Goal: Communication & Community: Answer question/provide support

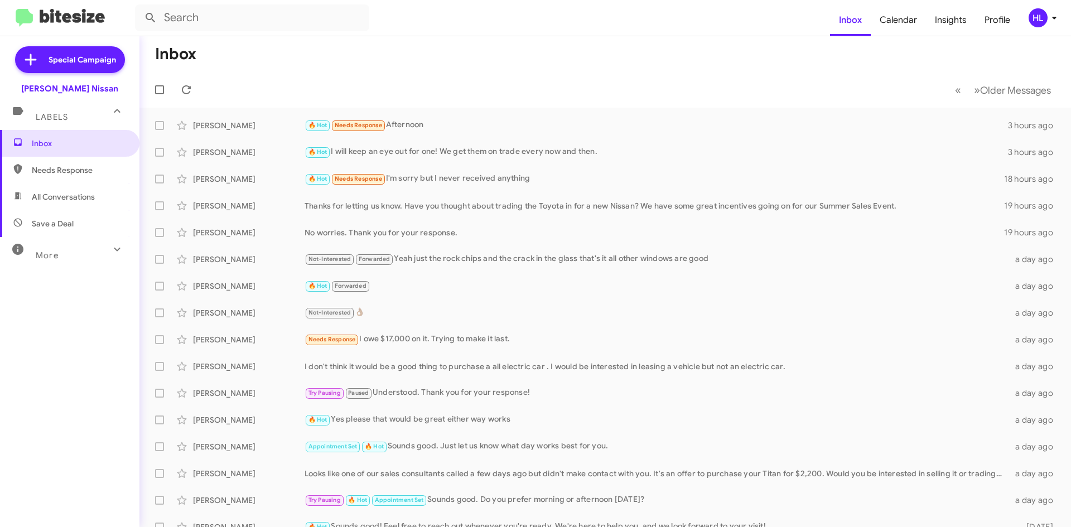
click at [86, 21] on img at bounding box center [60, 18] width 89 height 18
click at [80, 200] on span "All Conversations" at bounding box center [63, 196] width 63 height 11
type input "in:all-conversations"
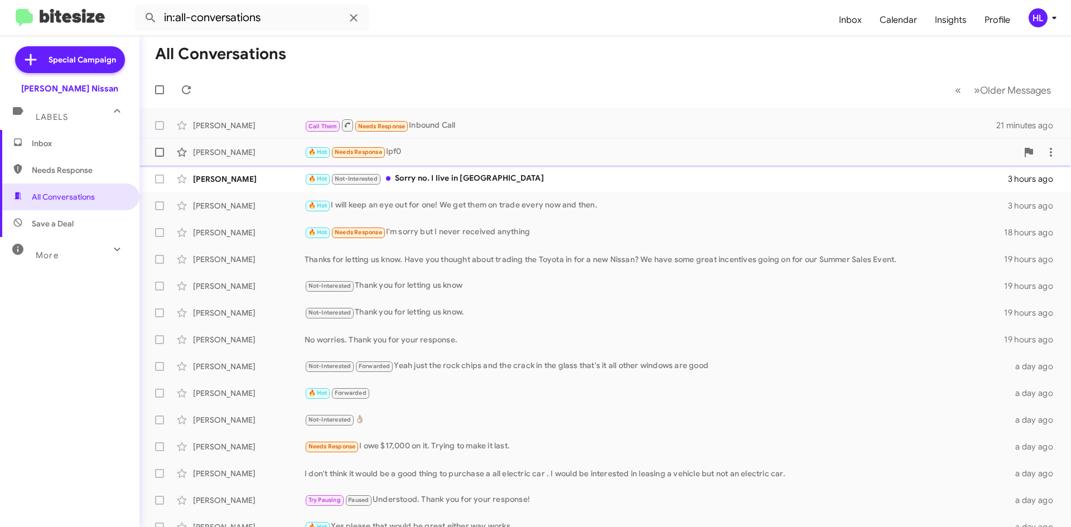
click at [277, 155] on div "Phillip Falcon" at bounding box center [249, 152] width 112 height 11
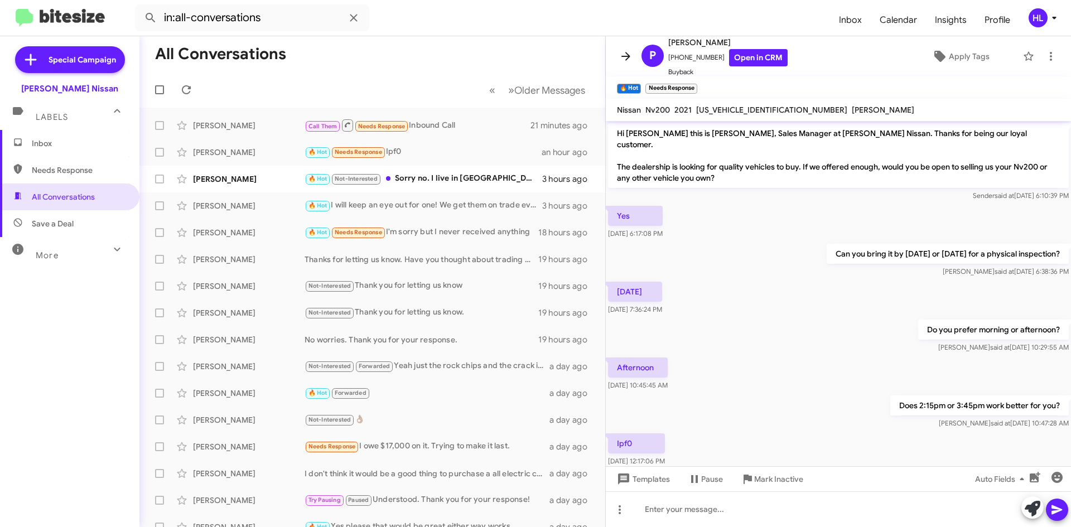
click at [628, 61] on icon at bounding box center [625, 56] width 13 height 13
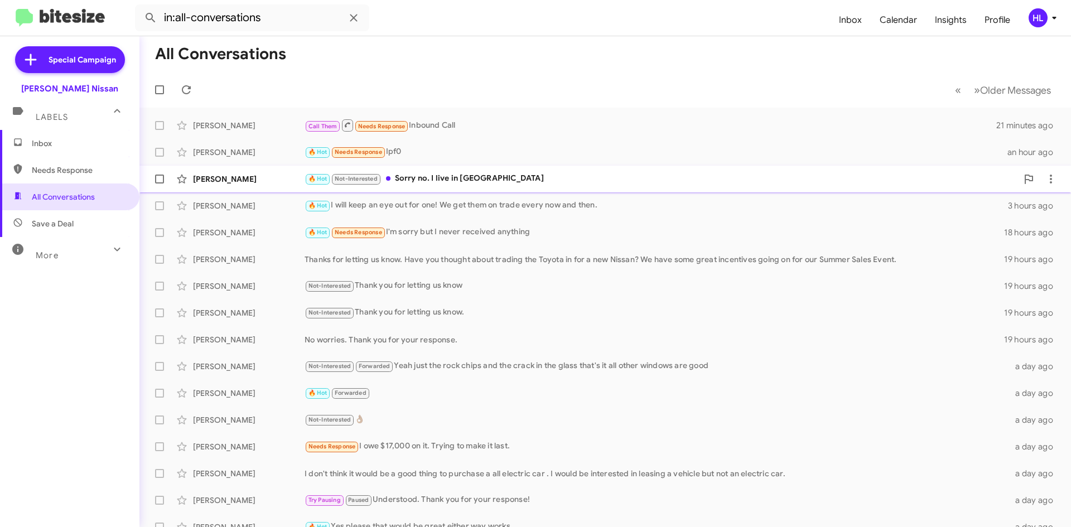
click at [267, 171] on div "Jeanne Burge 🔥 Hot Not-Interested Sorry no. I live in Ingleside 3 hours ago" at bounding box center [605, 179] width 914 height 22
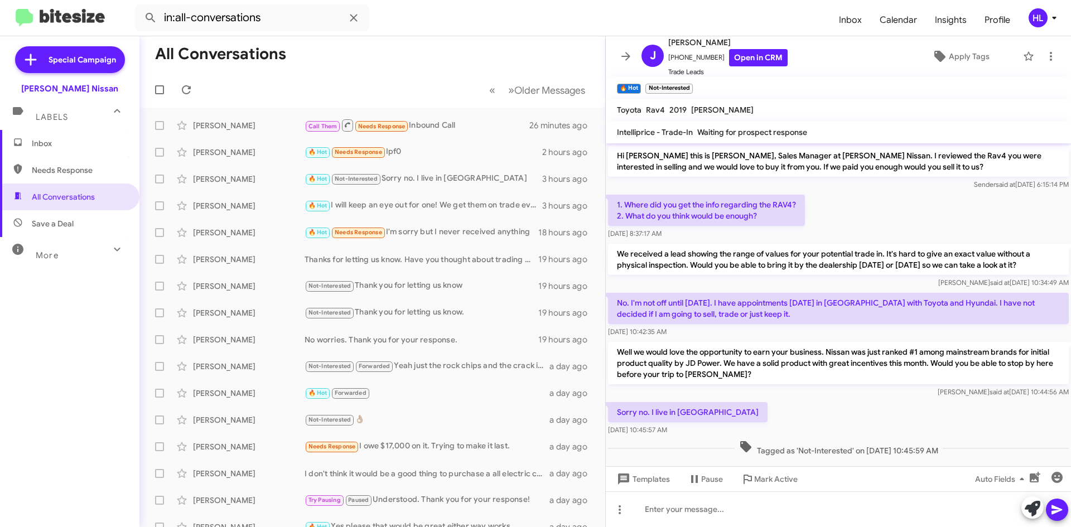
scroll to position [12, 0]
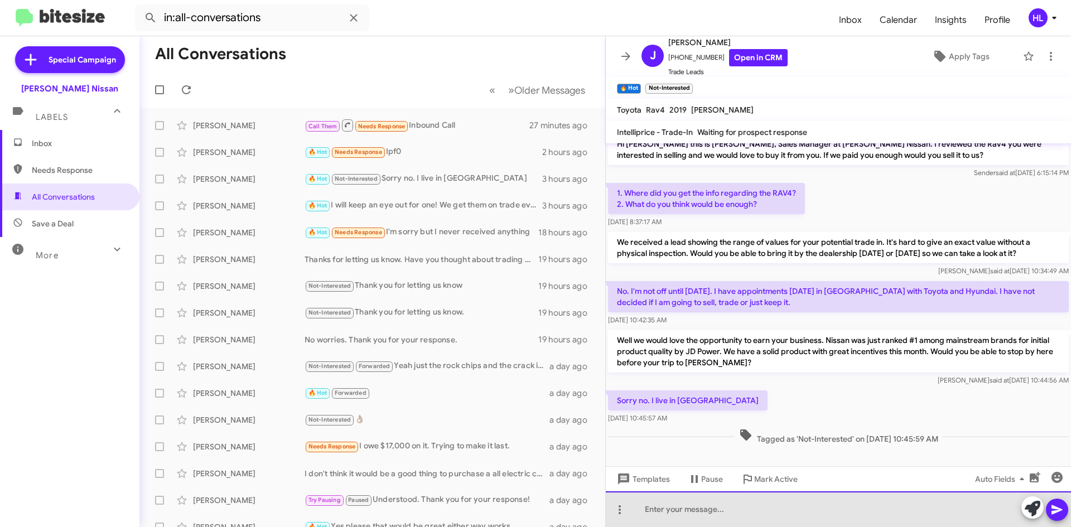
click at [865, 514] on div at bounding box center [838, 510] width 465 height 36
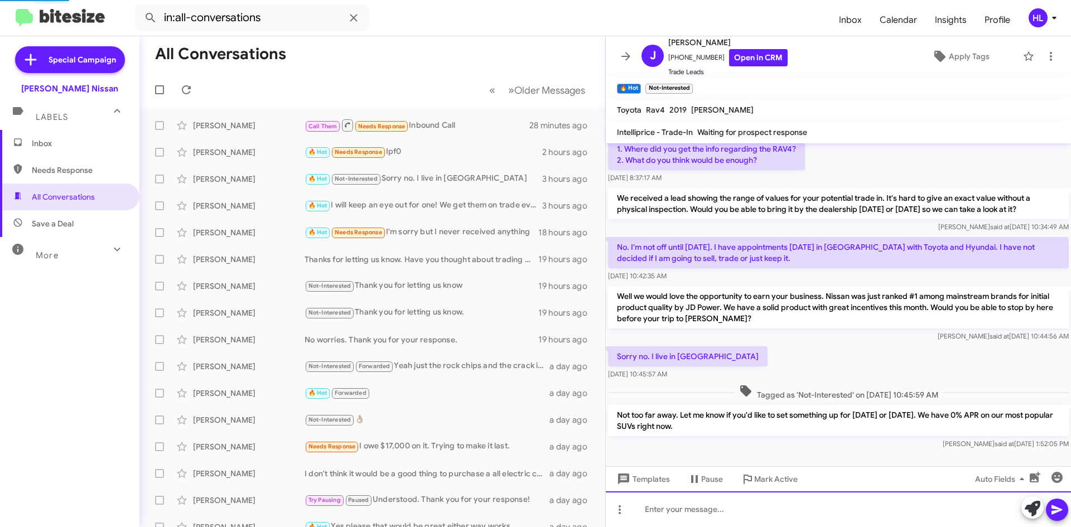
scroll to position [64, 0]
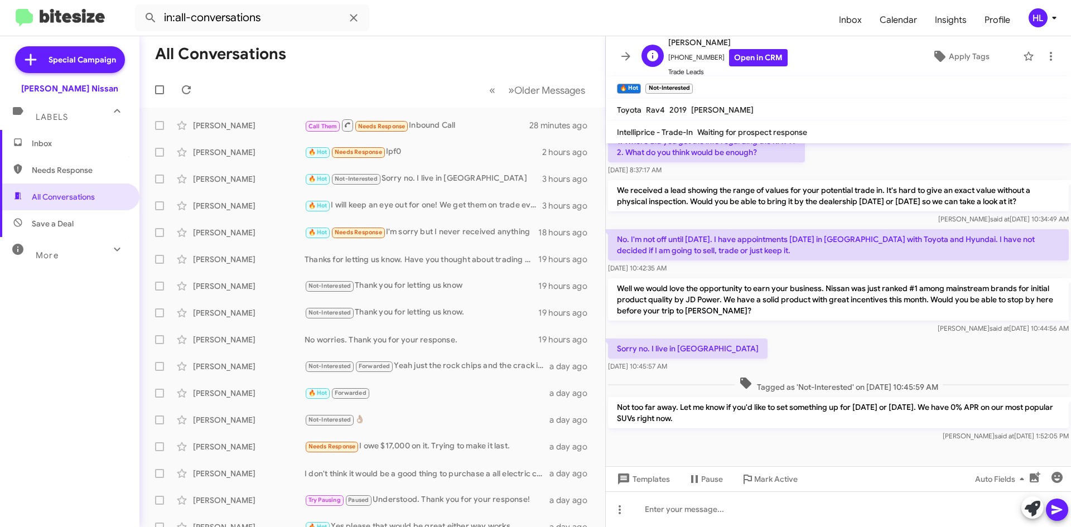
click at [638, 58] on div "J Jeanne Burge +13614920729 Open in CRM Trade Leads" at bounding box center [712, 57] width 151 height 42
click at [631, 57] on icon at bounding box center [625, 56] width 13 height 13
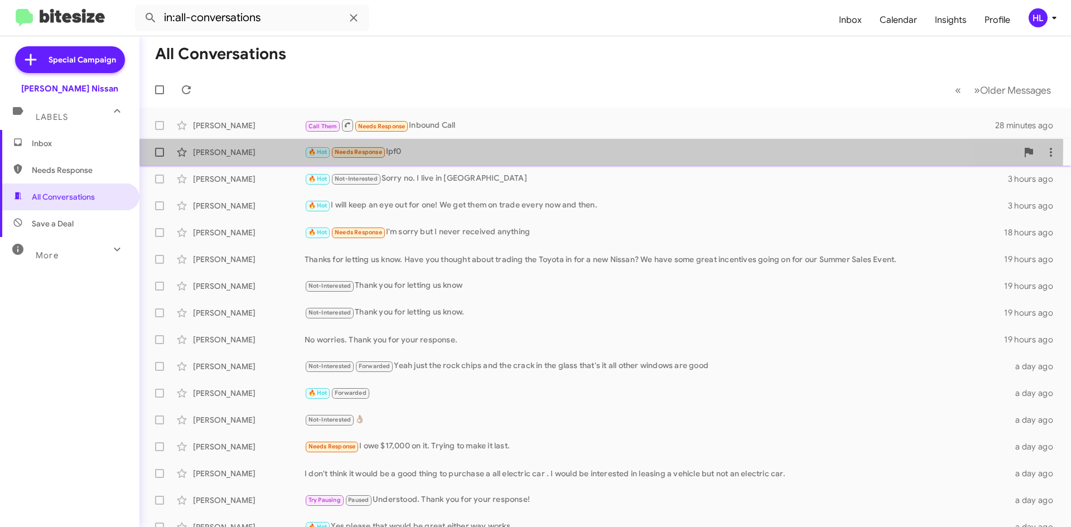
click at [239, 143] on div "Phillip Falcon 🔥 Hot Needs Response Ipf0 2 hours ago" at bounding box center [605, 152] width 914 height 22
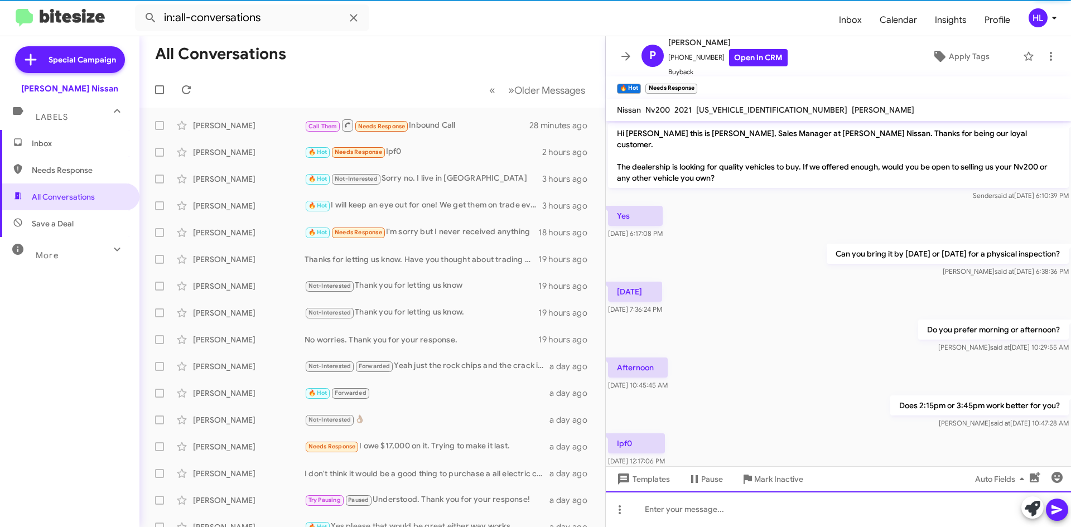
click at [802, 513] on div at bounding box center [838, 510] width 465 height 36
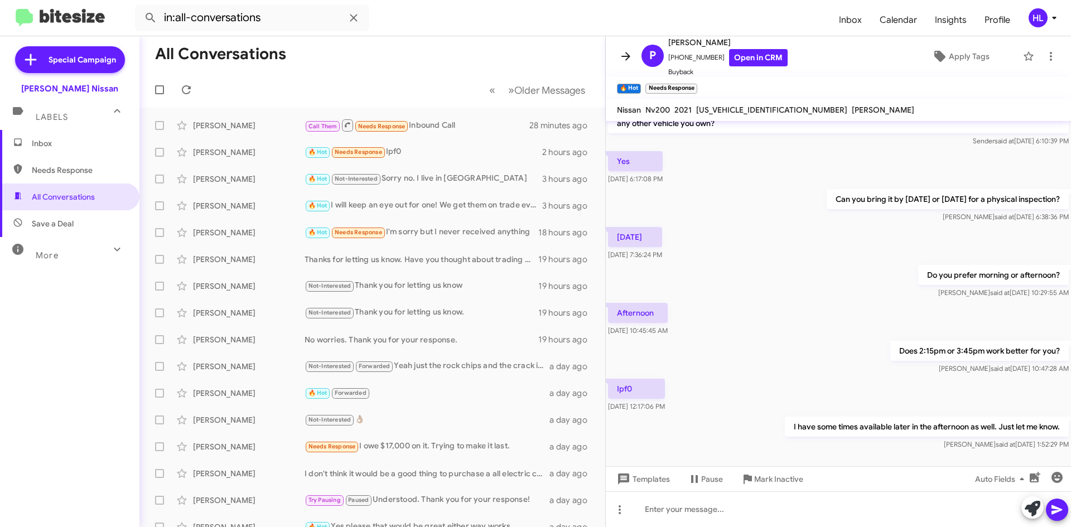
click at [623, 50] on icon at bounding box center [625, 56] width 13 height 13
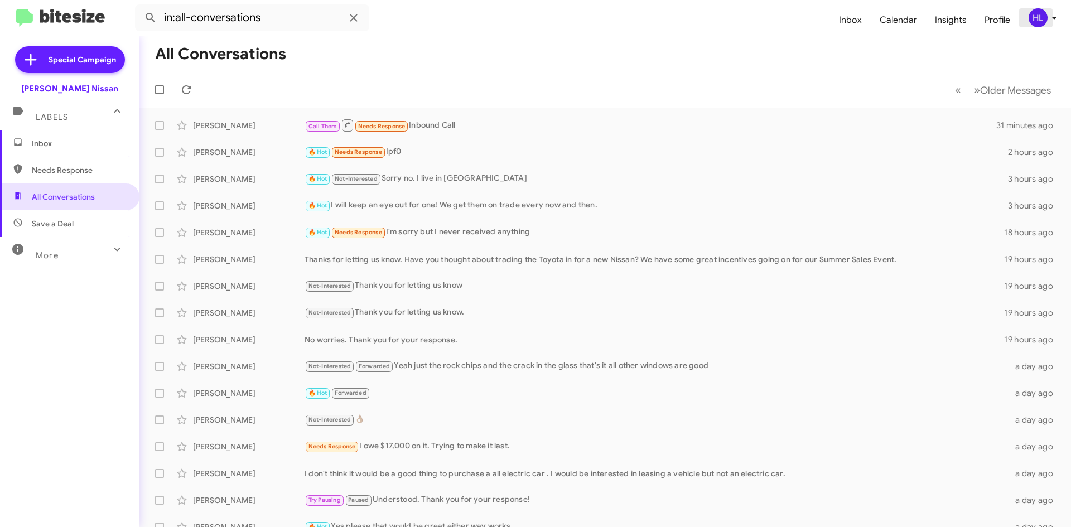
click at [1055, 25] on span "HL" at bounding box center [1044, 17] width 33 height 19
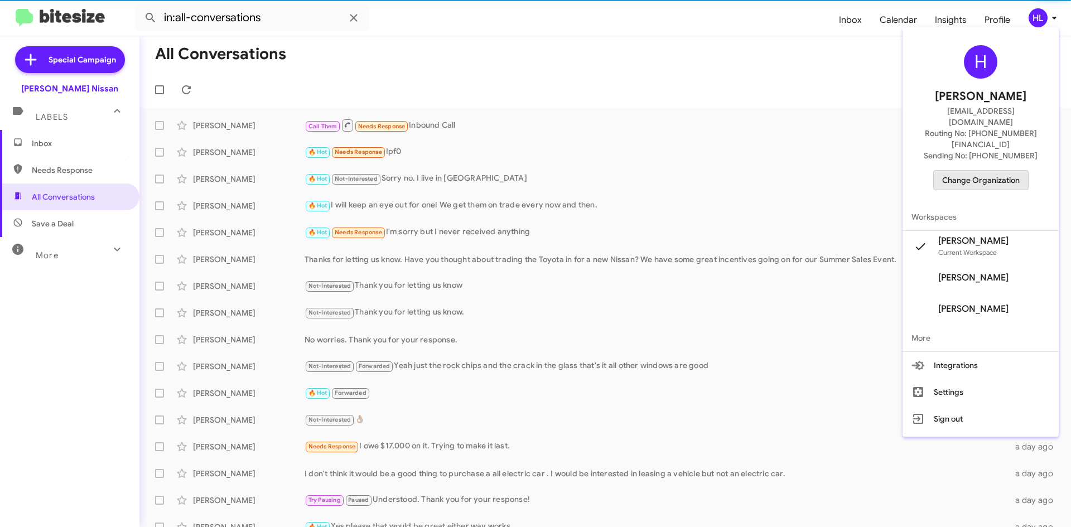
click at [1009, 171] on span "Change Organization" at bounding box center [982, 180] width 78 height 19
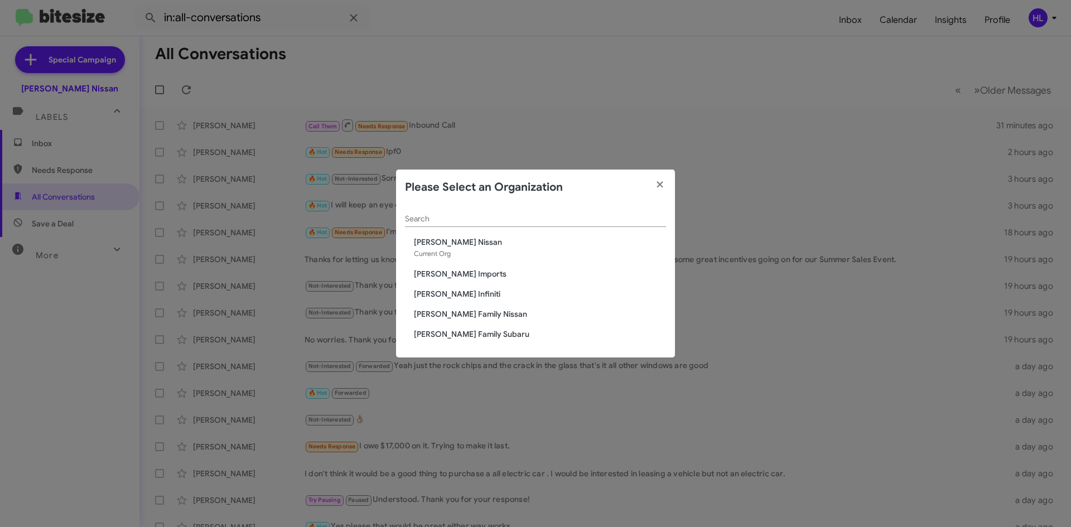
click at [463, 293] on span "[PERSON_NAME] Infiniti" at bounding box center [540, 294] width 252 height 11
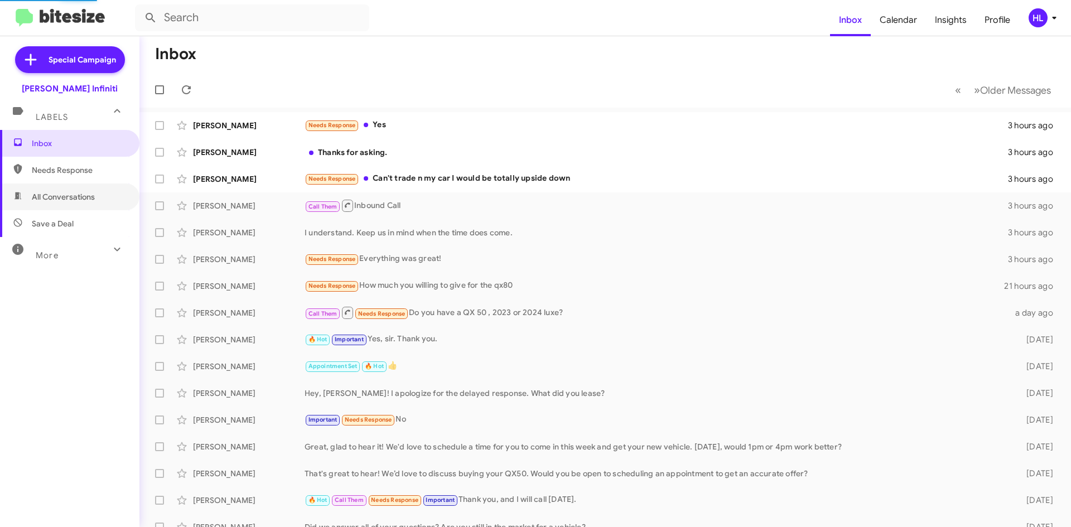
click at [80, 198] on span "All Conversations" at bounding box center [63, 196] width 63 height 11
type input "in:all-conversations"
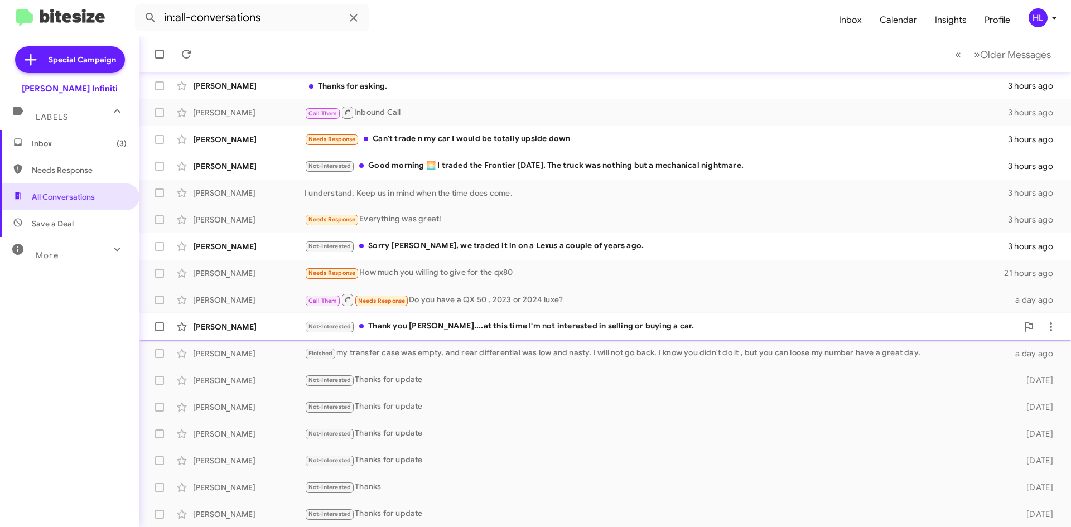
scroll to position [121, 0]
click at [285, 239] on div "[PERSON_NAME] Not-Interested Sorry [PERSON_NAME], we traded it in on a Lexus a …" at bounding box center [605, 246] width 914 height 22
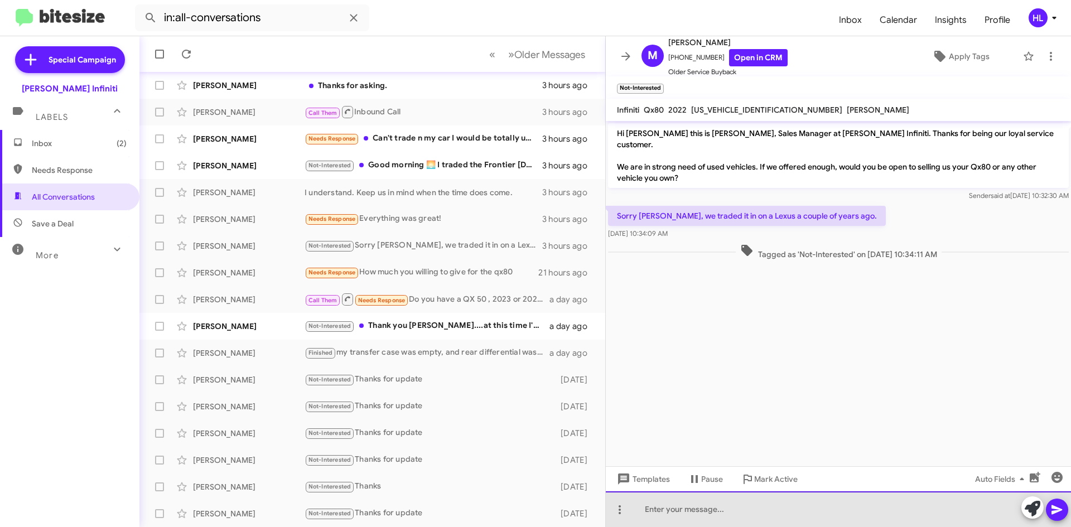
click at [831, 518] on div at bounding box center [838, 510] width 465 height 36
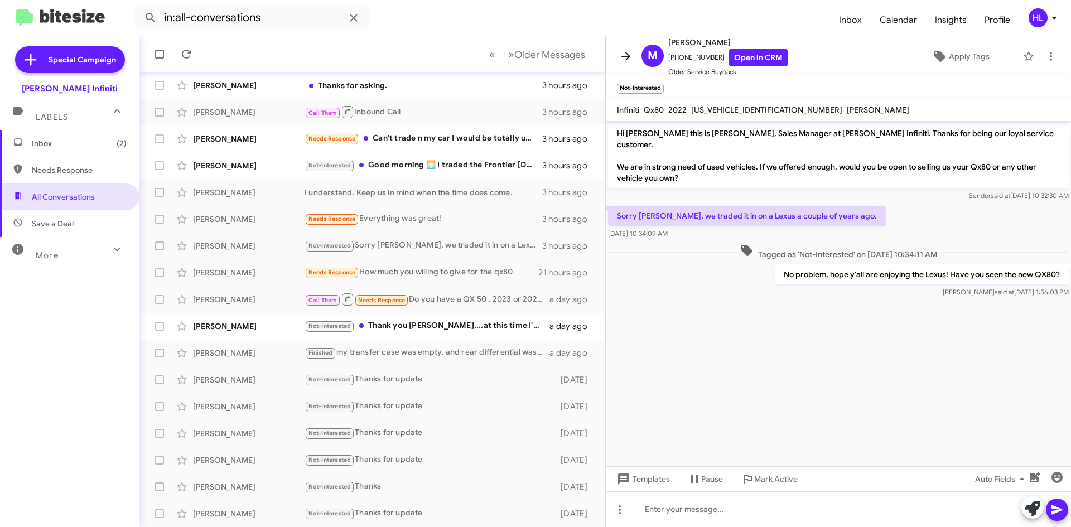
click at [628, 55] on icon at bounding box center [626, 56] width 9 height 8
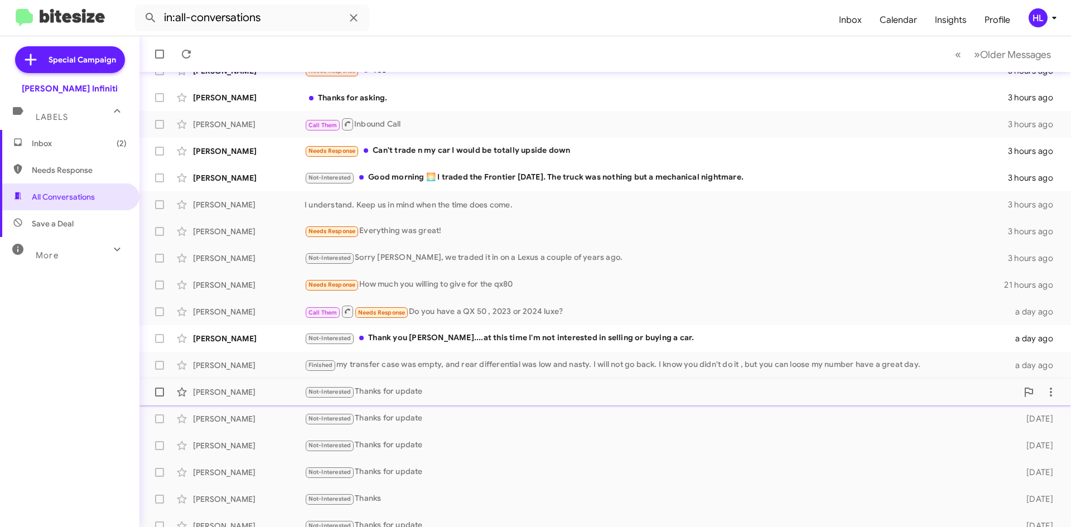
scroll to position [112, 0]
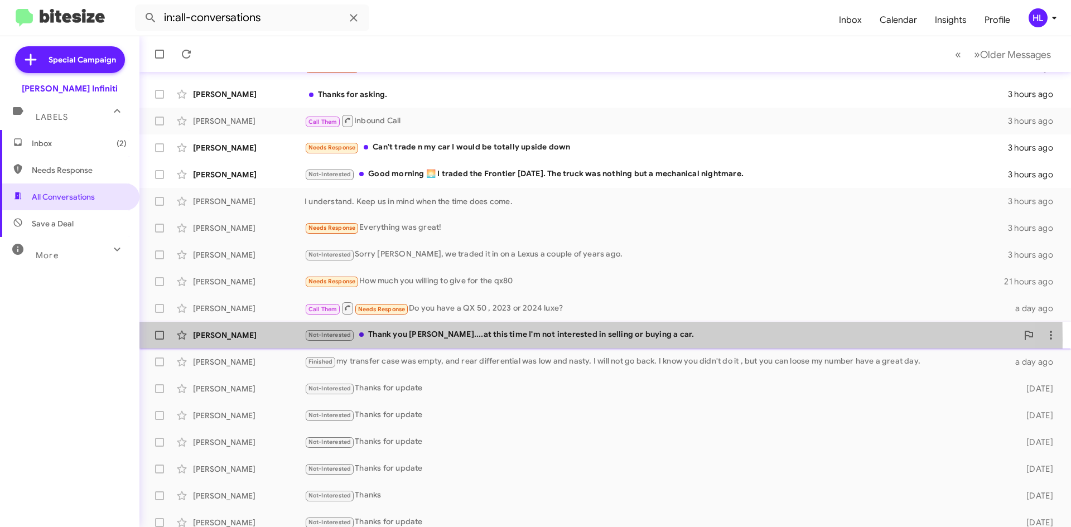
click at [270, 340] on div "[PERSON_NAME]" at bounding box center [249, 335] width 112 height 11
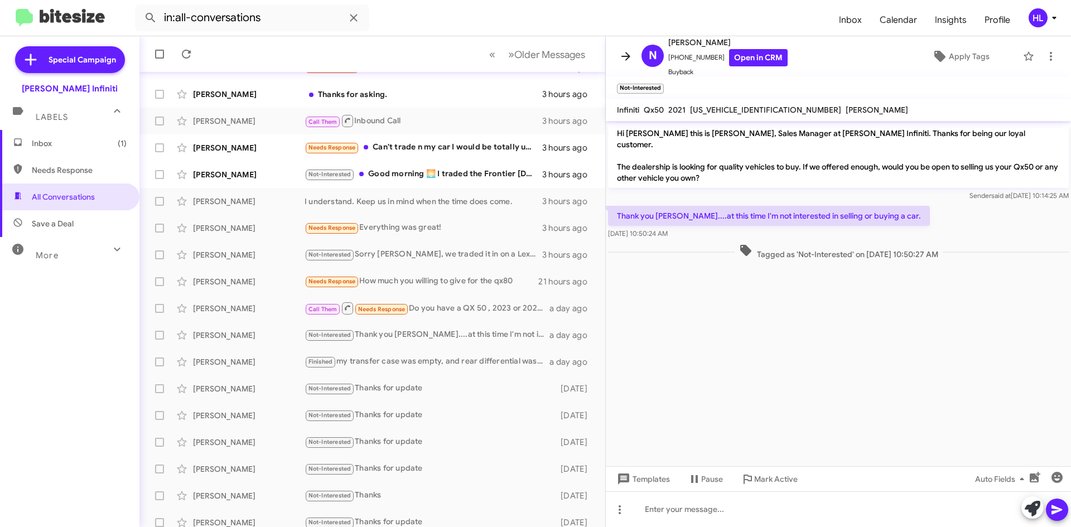
click at [619, 50] on icon at bounding box center [625, 56] width 13 height 13
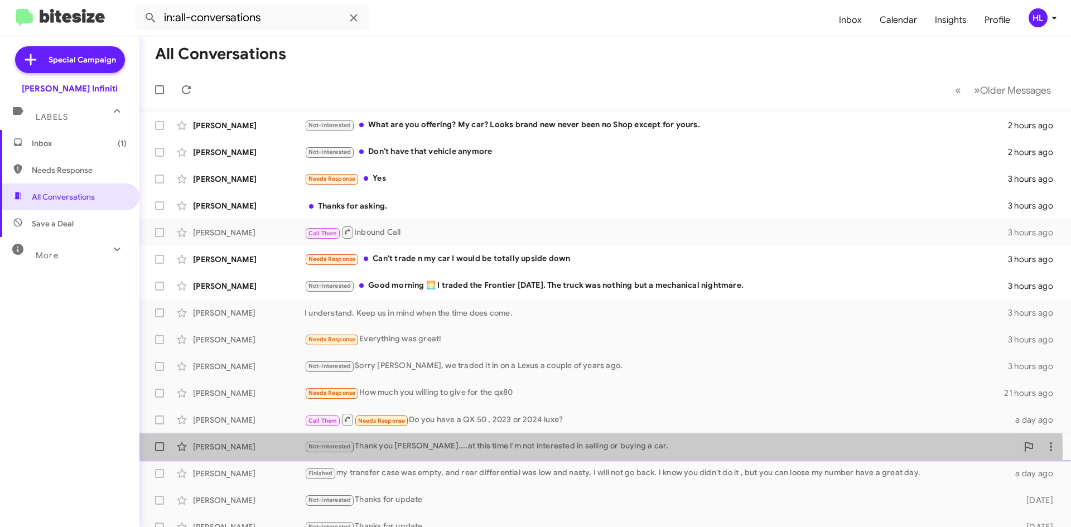
click at [261, 451] on div "[PERSON_NAME]" at bounding box center [249, 446] width 112 height 11
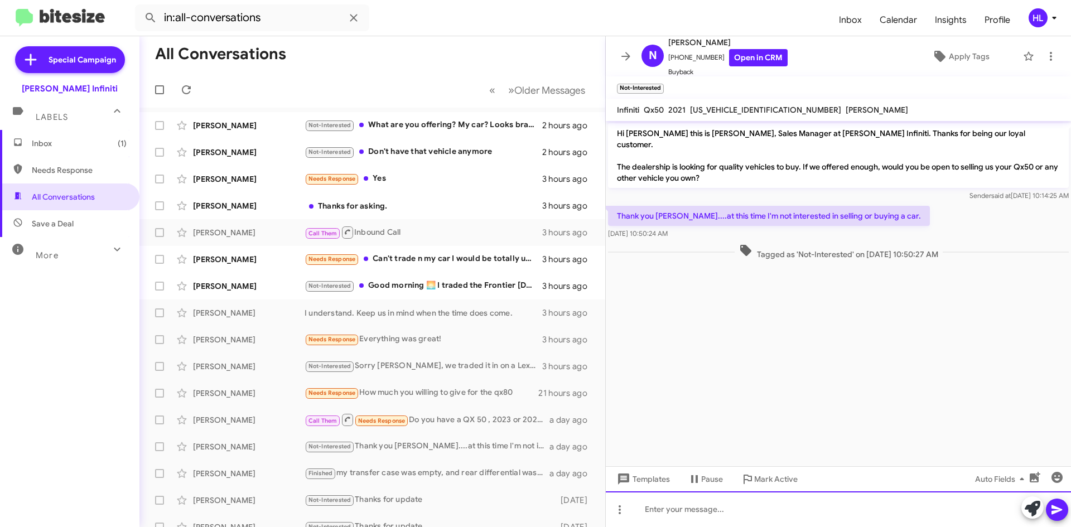
click at [890, 513] on div at bounding box center [838, 510] width 465 height 36
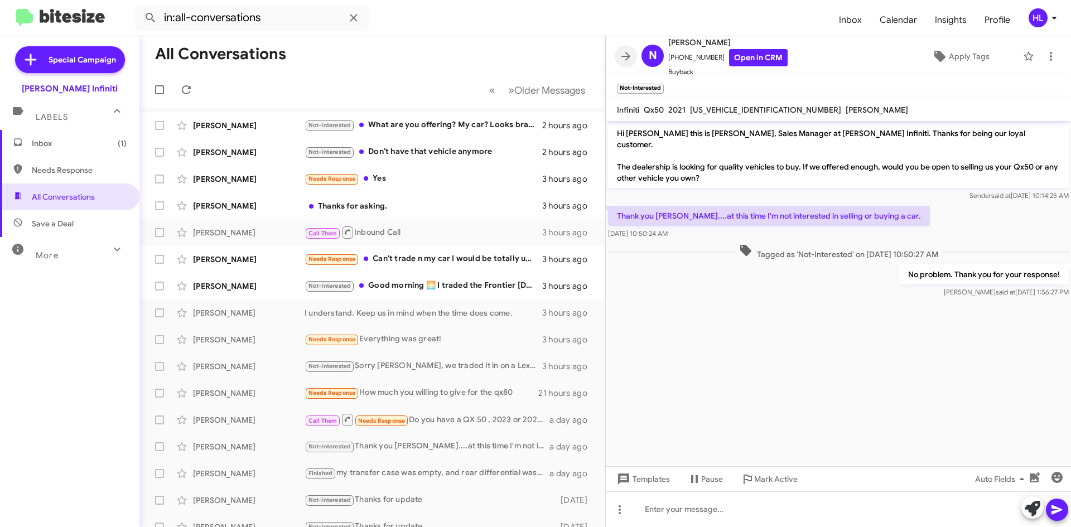
click at [623, 59] on icon at bounding box center [625, 56] width 13 height 13
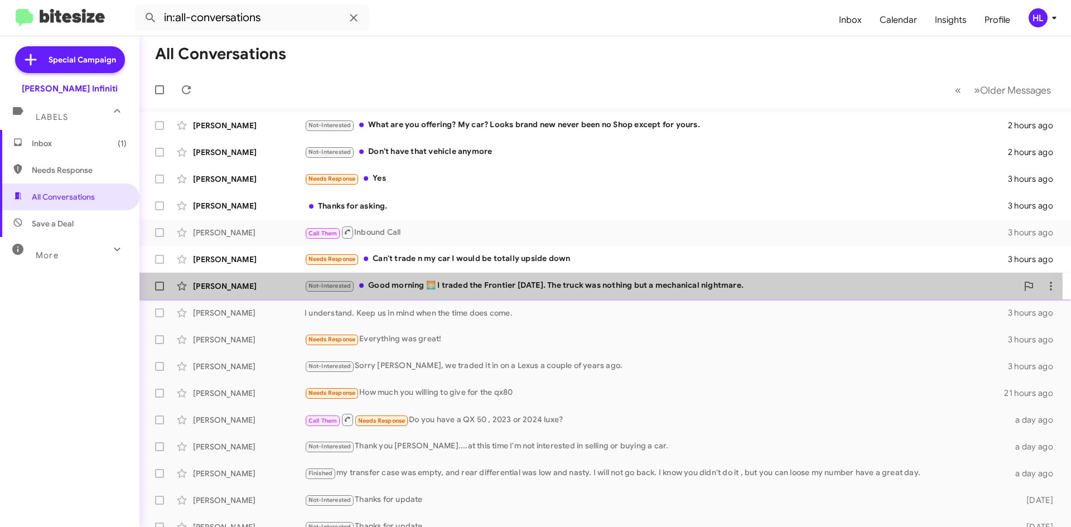
click at [278, 286] on div "[PERSON_NAME]" at bounding box center [249, 286] width 112 height 11
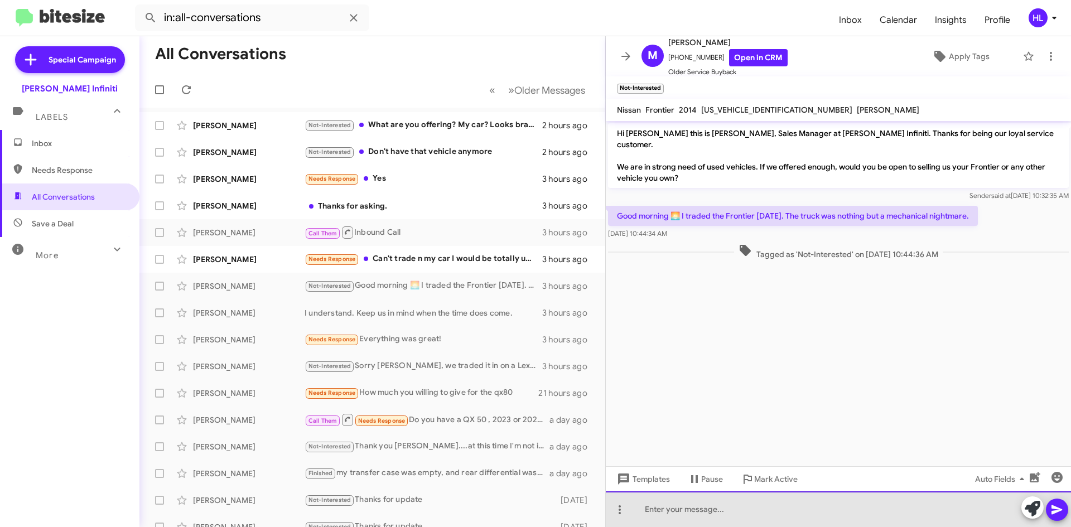
click at [722, 523] on div at bounding box center [838, 510] width 465 height 36
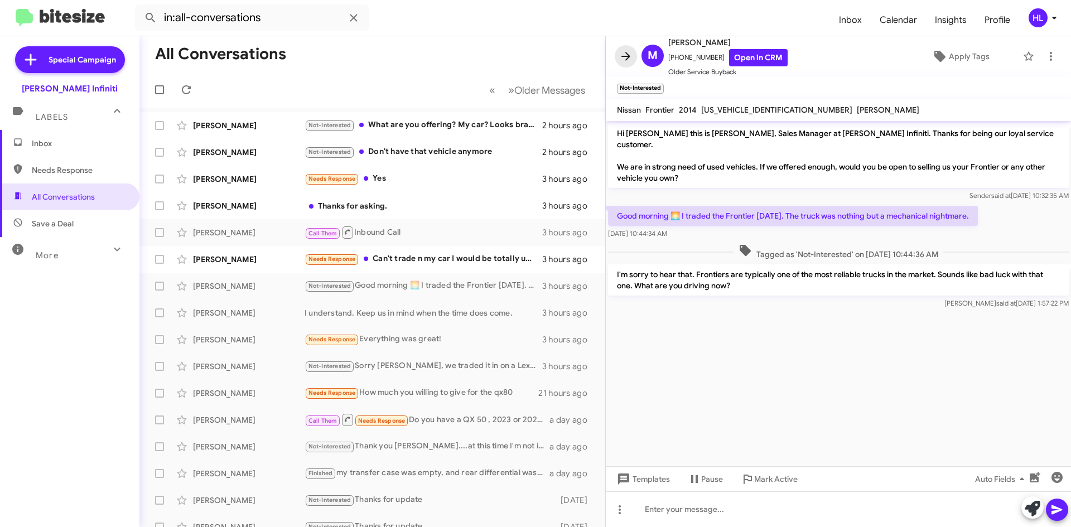
click at [620, 59] on icon at bounding box center [625, 56] width 13 height 13
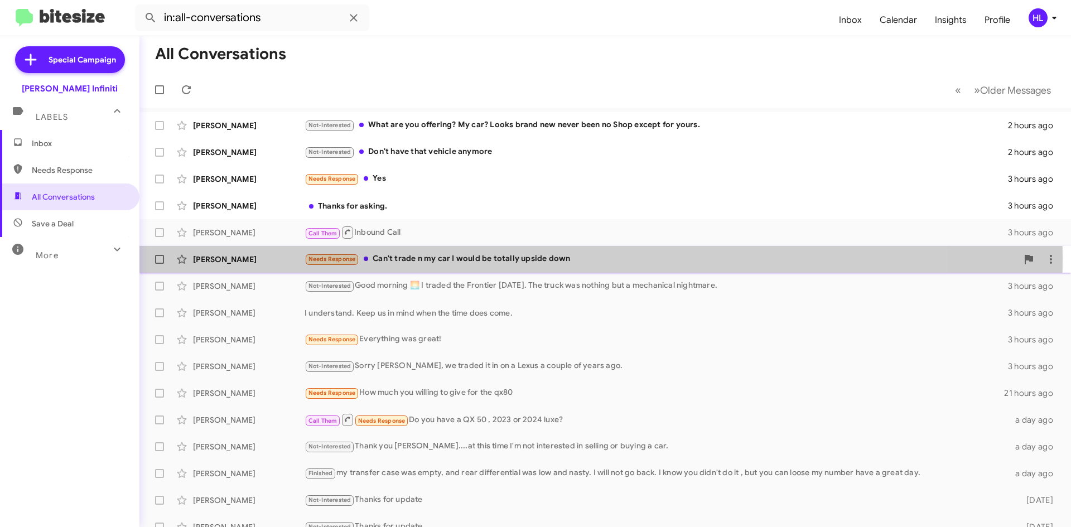
click at [225, 257] on div "[PERSON_NAME]" at bounding box center [249, 259] width 112 height 11
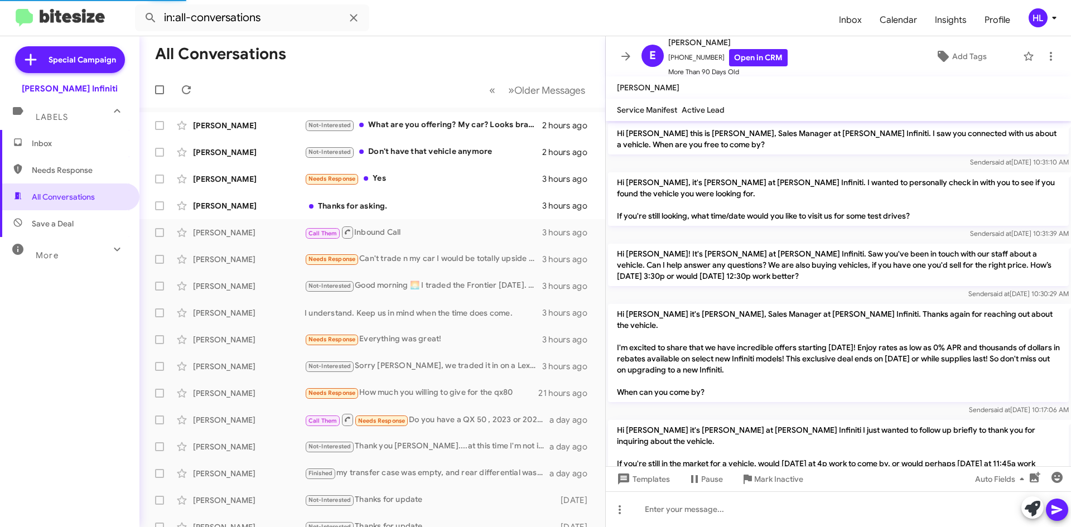
scroll to position [485, 0]
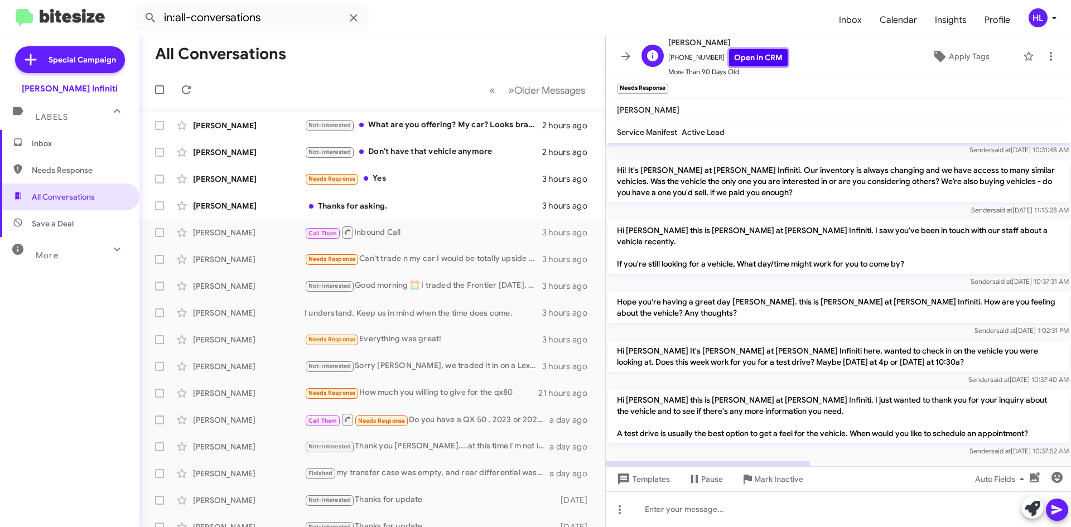
click at [752, 52] on link "Open in CRM" at bounding box center [758, 57] width 59 height 17
click at [758, 61] on link "Open in CRM" at bounding box center [758, 57] width 59 height 17
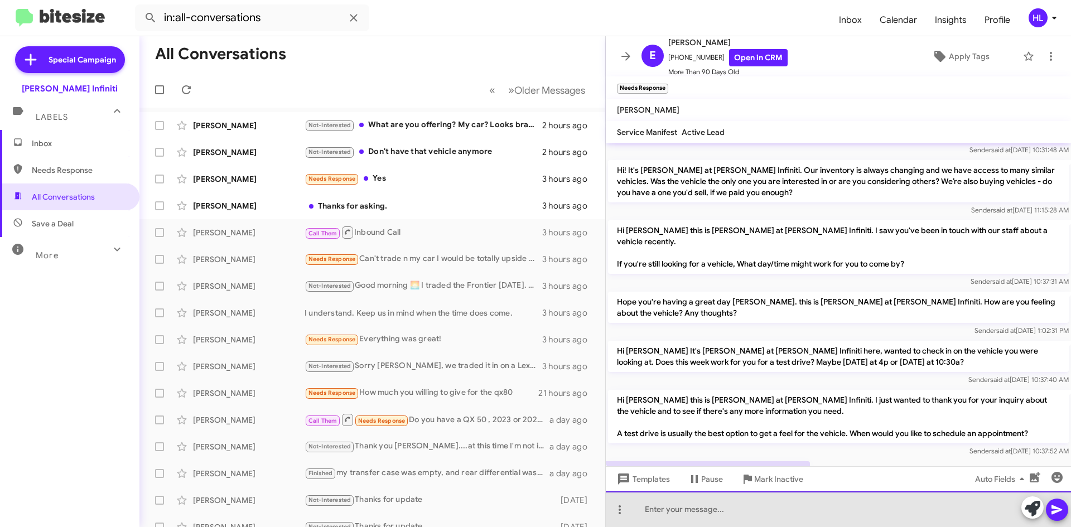
click at [825, 512] on div at bounding box center [838, 510] width 465 height 36
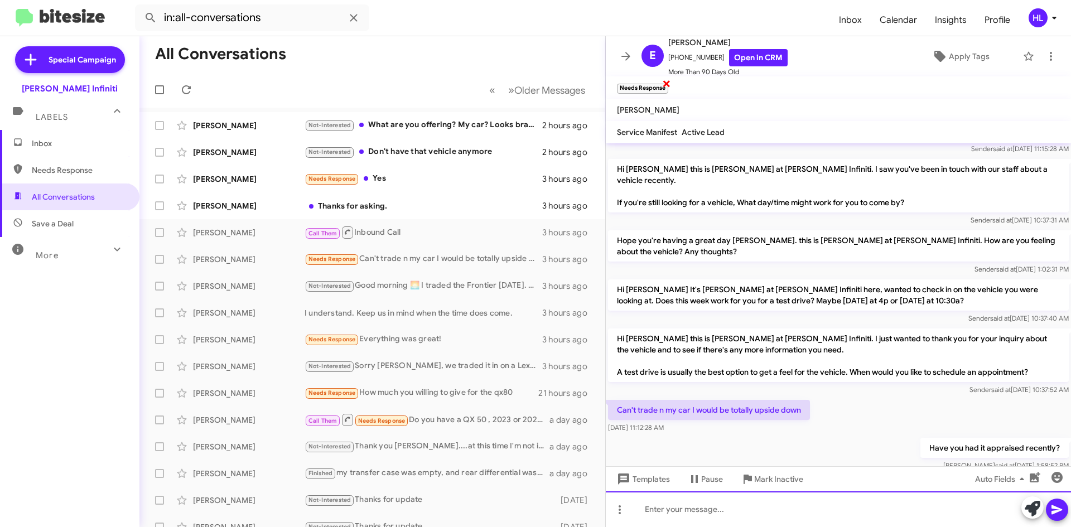
scroll to position [549, 0]
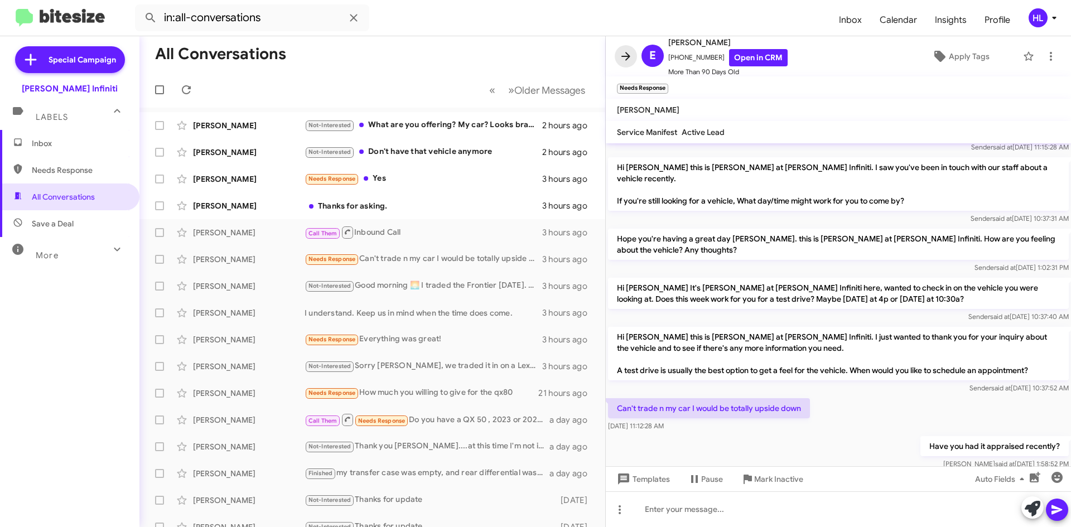
click at [625, 52] on icon at bounding box center [625, 56] width 13 height 13
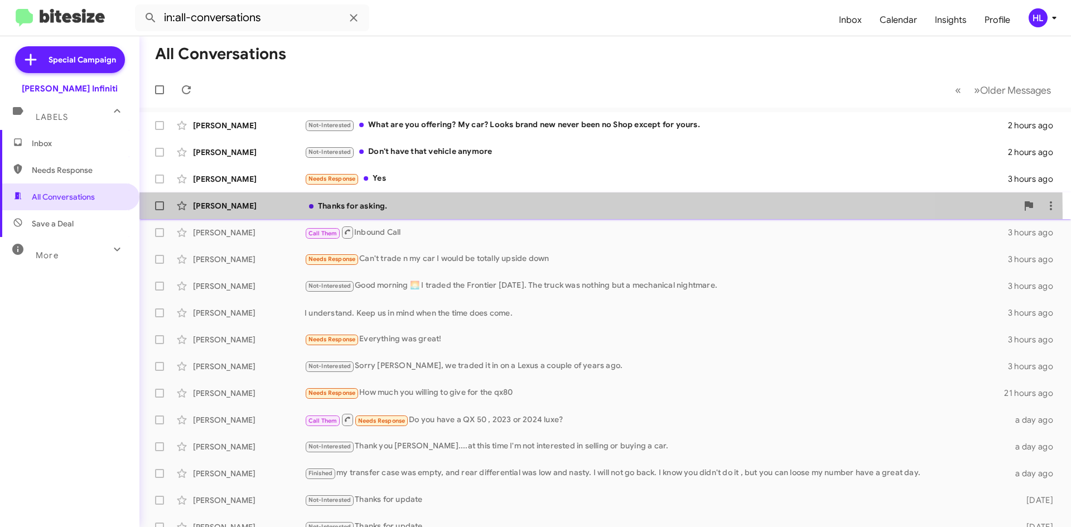
click at [219, 213] on div "[PERSON_NAME] Thanks for asking. 3 hours ago" at bounding box center [605, 206] width 914 height 22
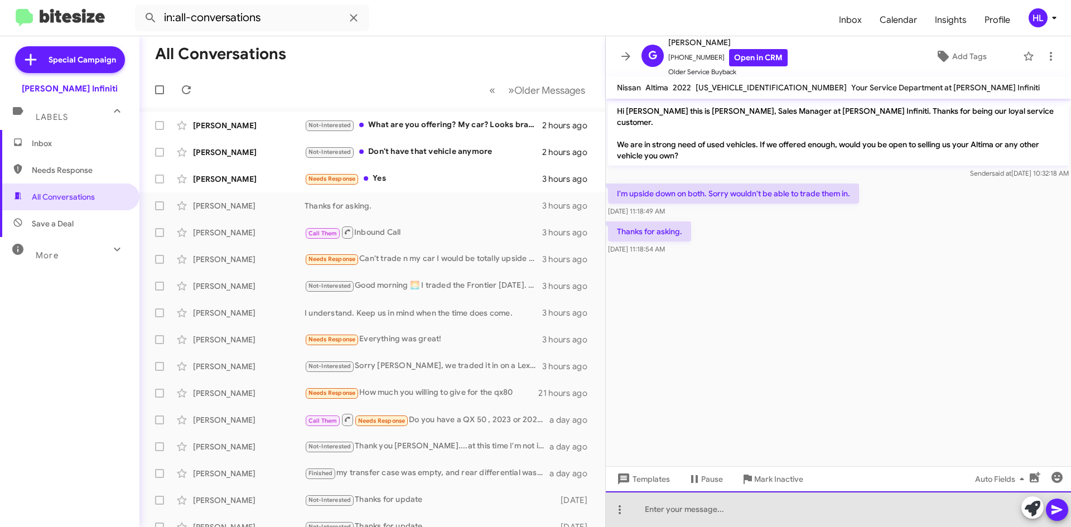
click at [757, 513] on div at bounding box center [838, 510] width 465 height 36
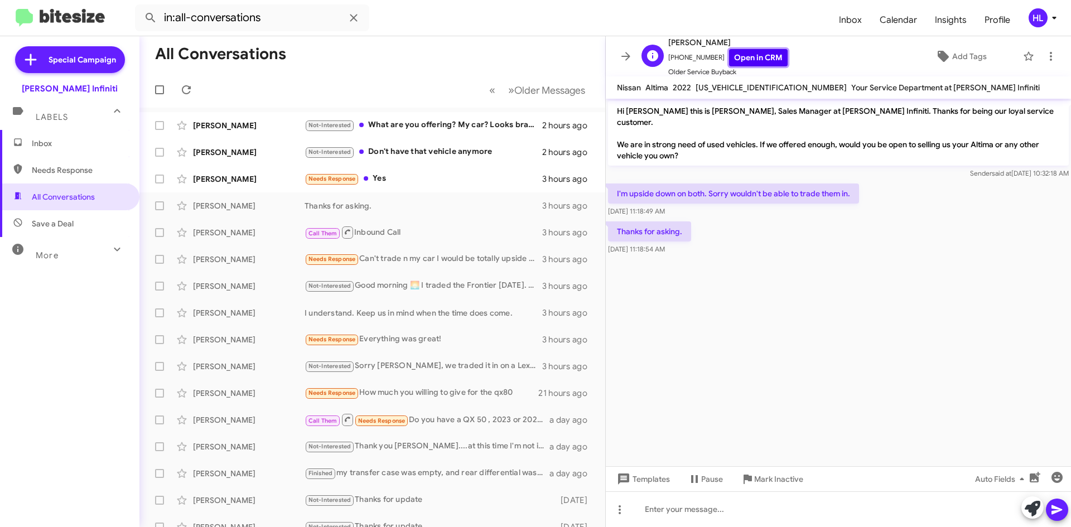
click at [757, 57] on link "Open in CRM" at bounding box center [758, 57] width 59 height 17
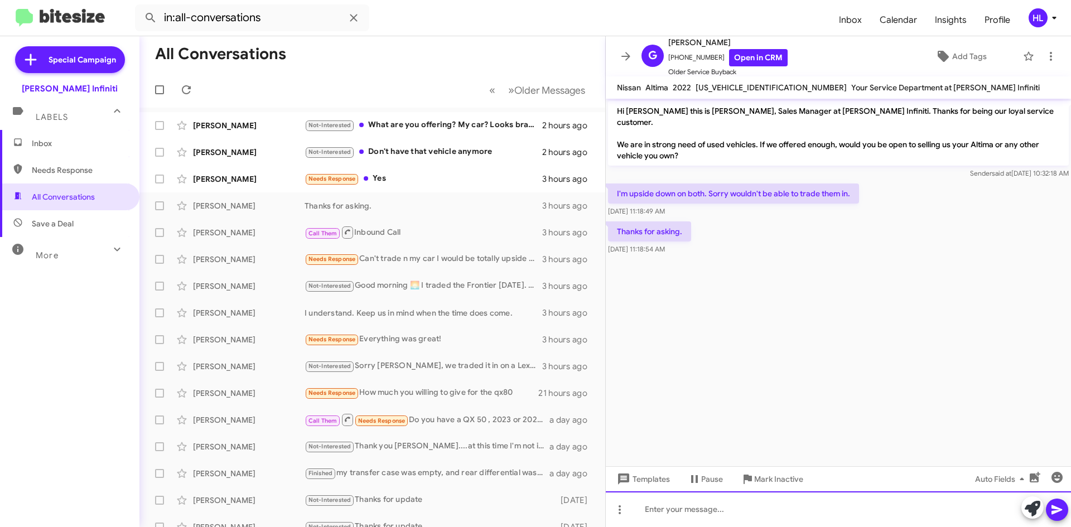
click at [730, 516] on div at bounding box center [838, 510] width 465 height 36
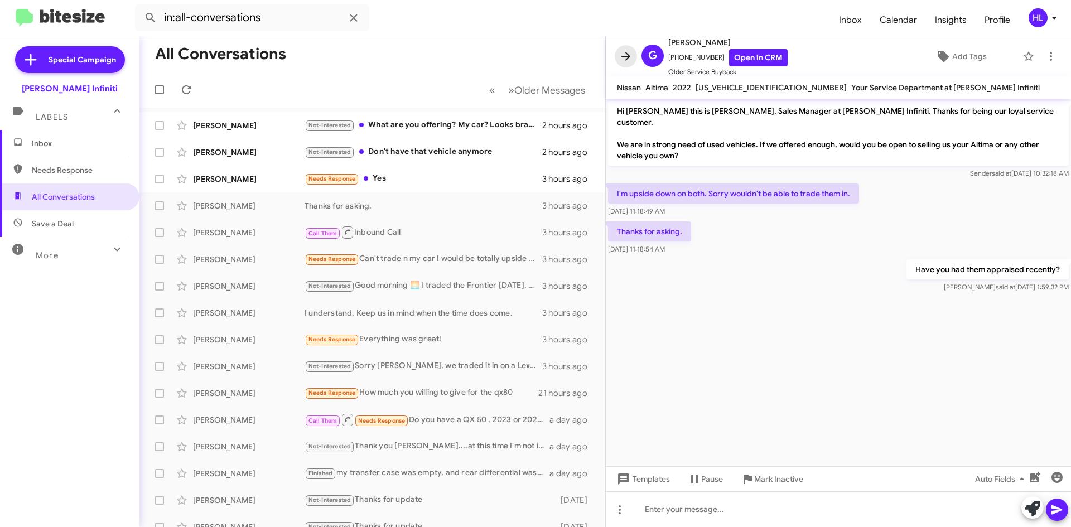
click at [624, 59] on icon at bounding box center [625, 56] width 13 height 13
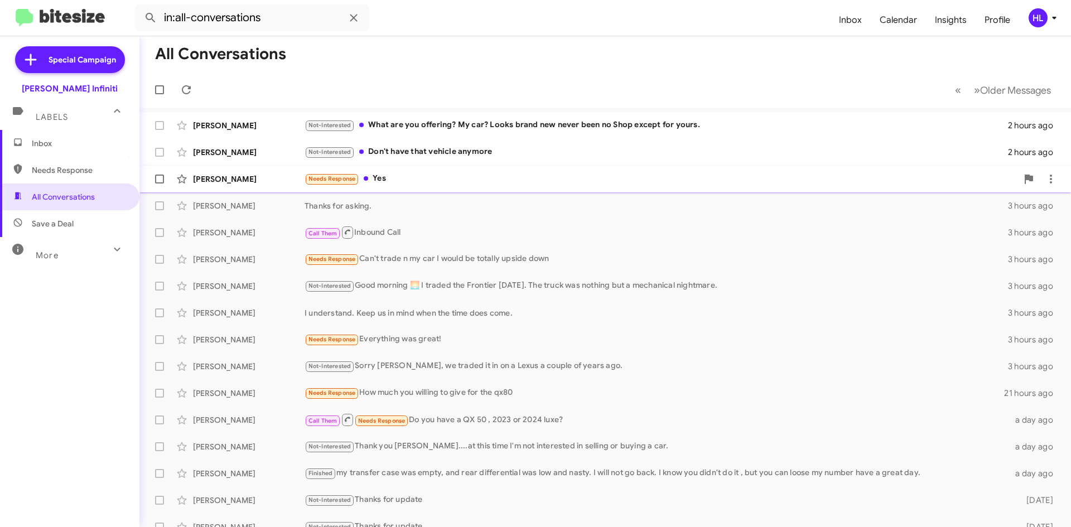
click at [243, 186] on div "[PERSON_NAME] Needs Response Yes 3 hours ago" at bounding box center [605, 179] width 914 height 22
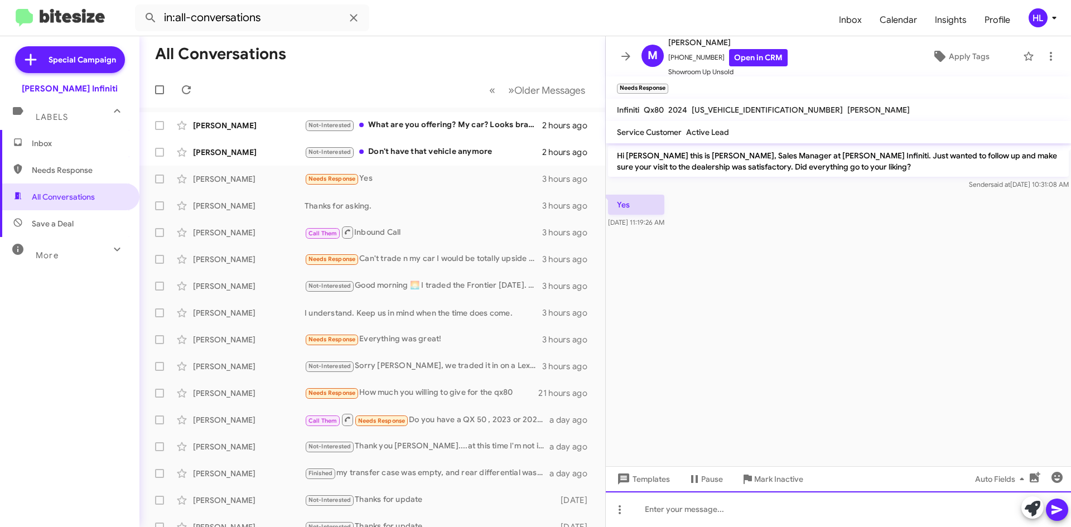
click at [733, 515] on div at bounding box center [838, 510] width 465 height 36
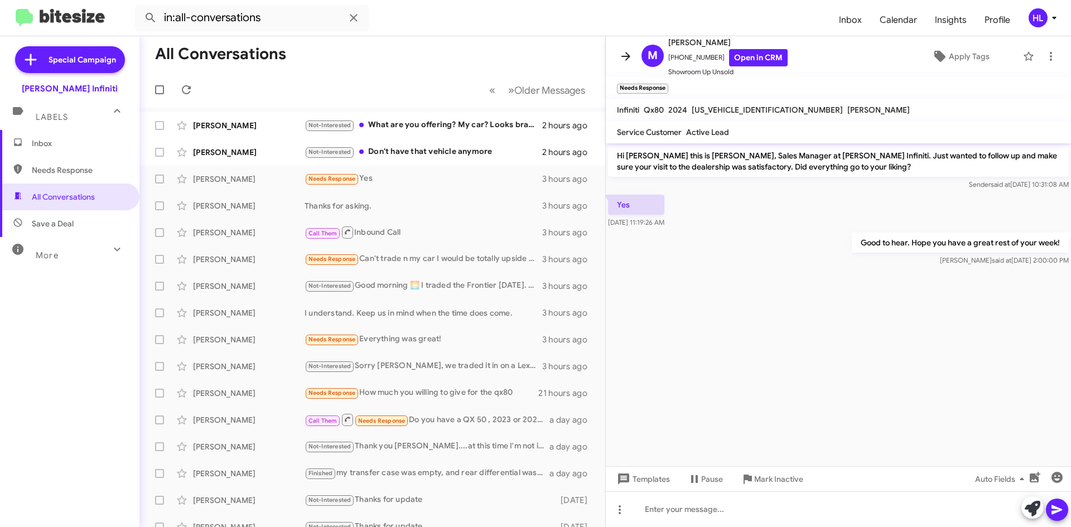
click at [623, 50] on icon at bounding box center [625, 56] width 13 height 13
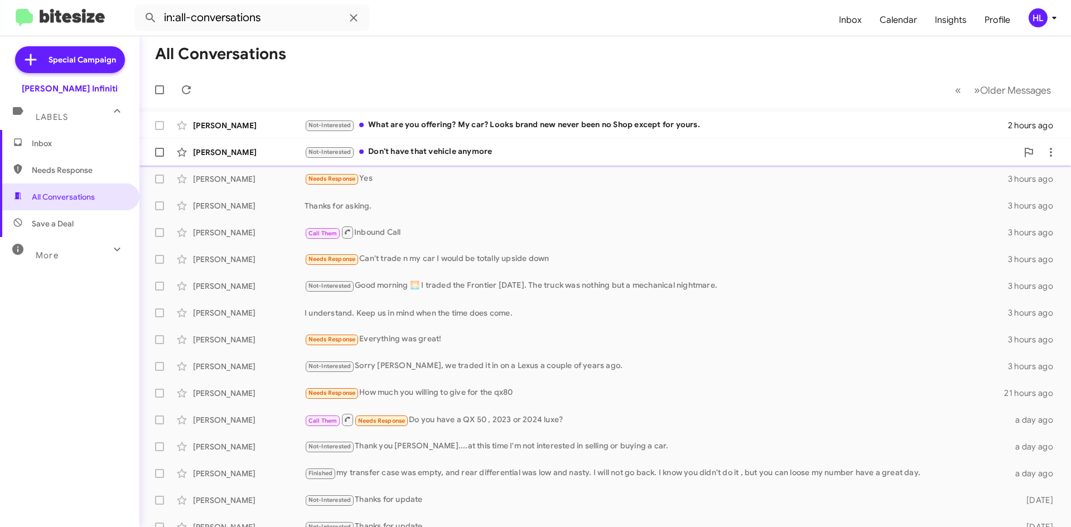
click at [274, 153] on div "[PERSON_NAME]" at bounding box center [249, 152] width 112 height 11
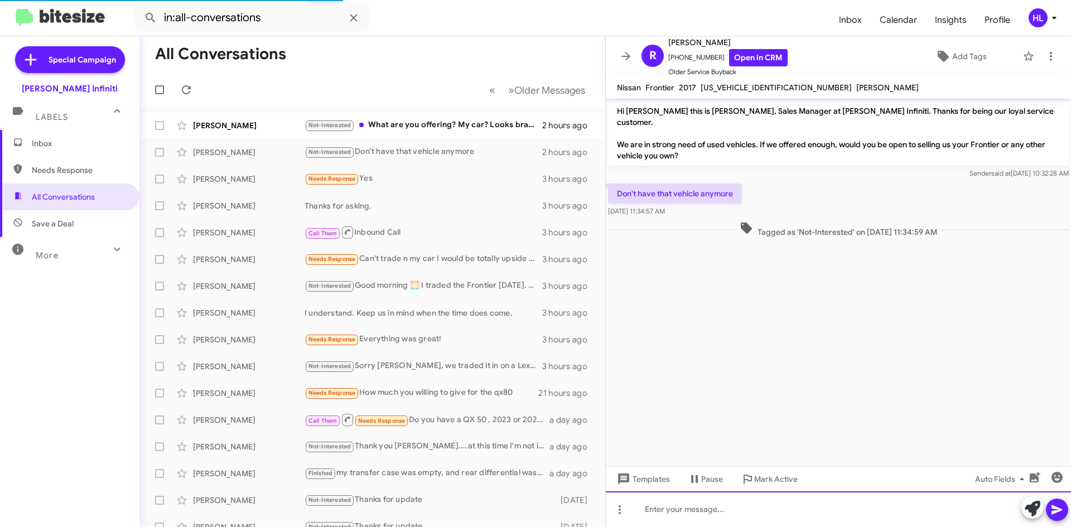
click at [783, 523] on div at bounding box center [838, 510] width 465 height 36
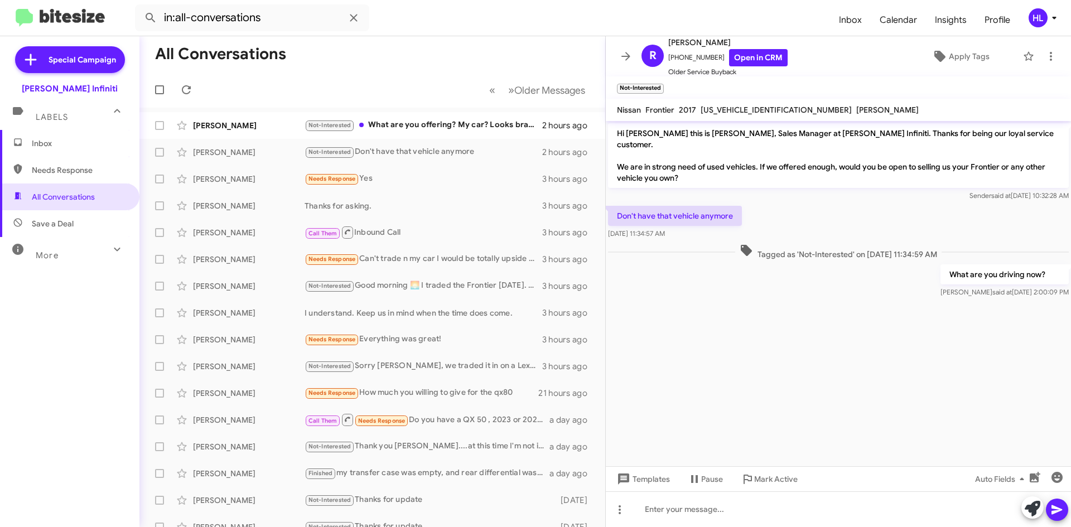
click at [625, 64] on button at bounding box center [626, 56] width 22 height 22
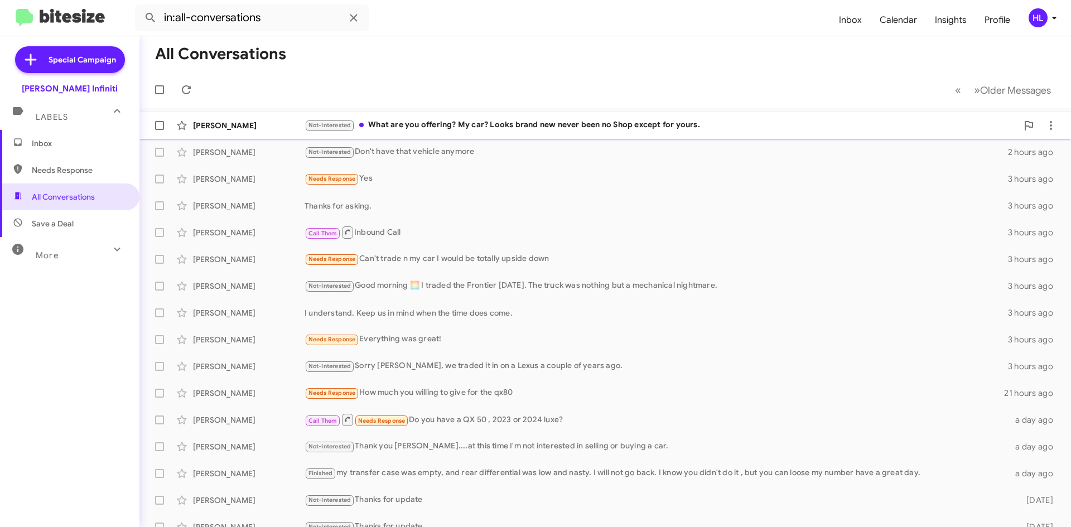
click at [277, 129] on div "[PERSON_NAME]" at bounding box center [249, 125] width 112 height 11
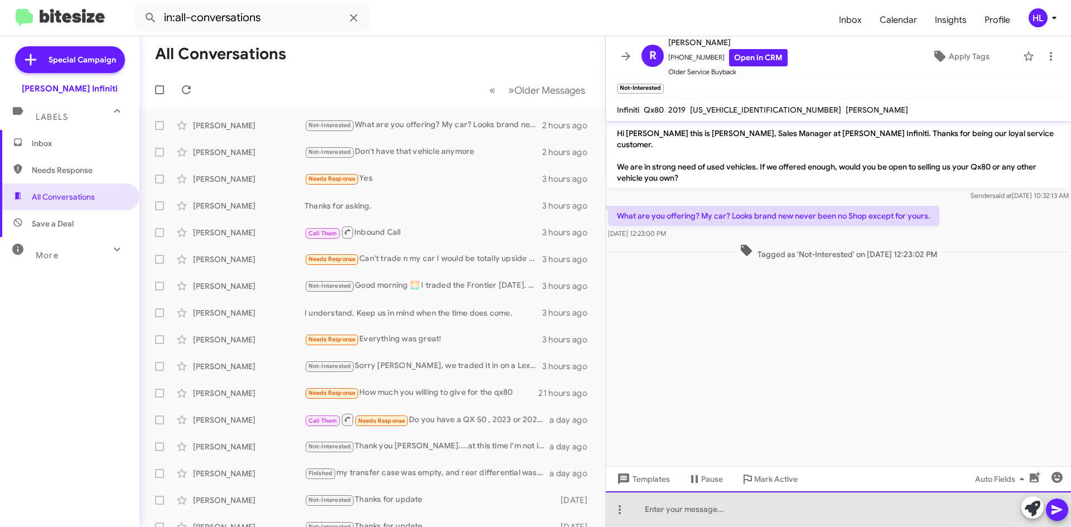
click at [763, 518] on div at bounding box center [838, 510] width 465 height 36
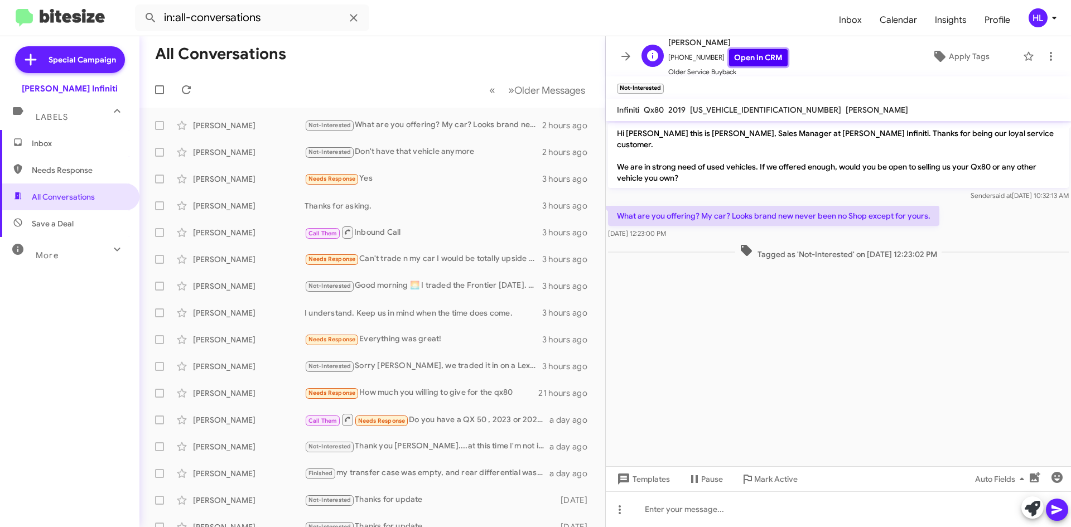
click at [748, 59] on link "Open in CRM" at bounding box center [758, 57] width 59 height 17
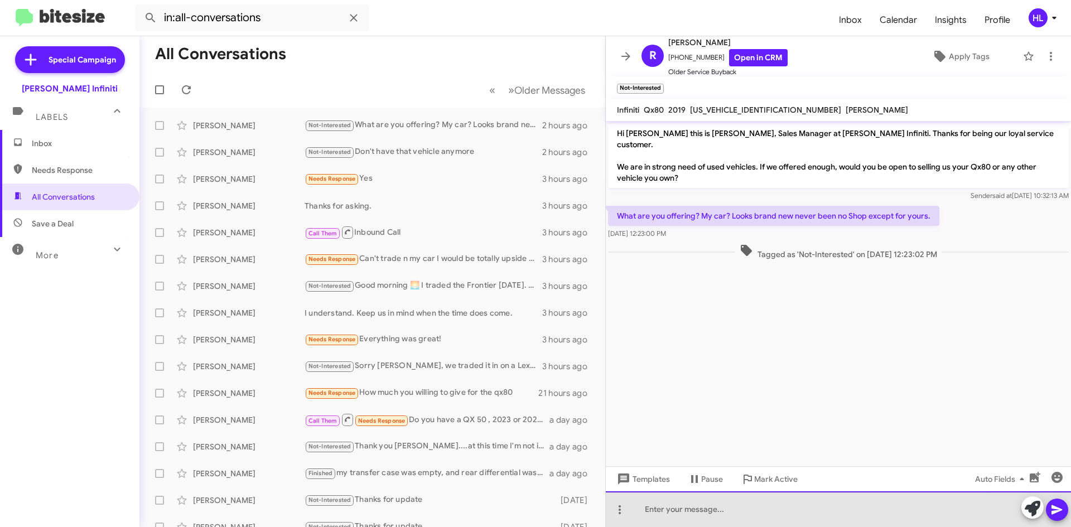
click at [748, 517] on div at bounding box center [838, 510] width 465 height 36
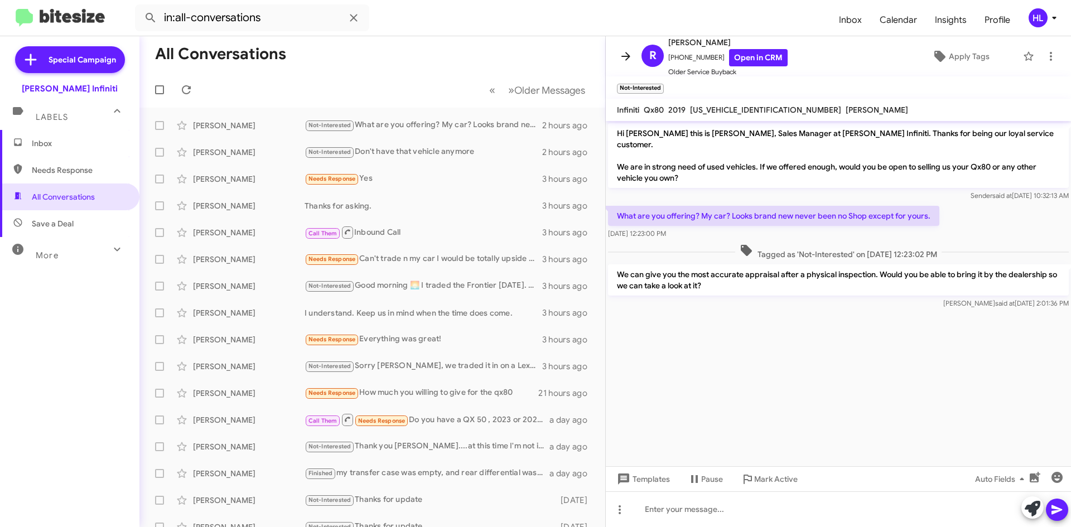
click at [624, 57] on icon at bounding box center [626, 56] width 9 height 8
